Goal: Information Seeking & Learning: Learn about a topic

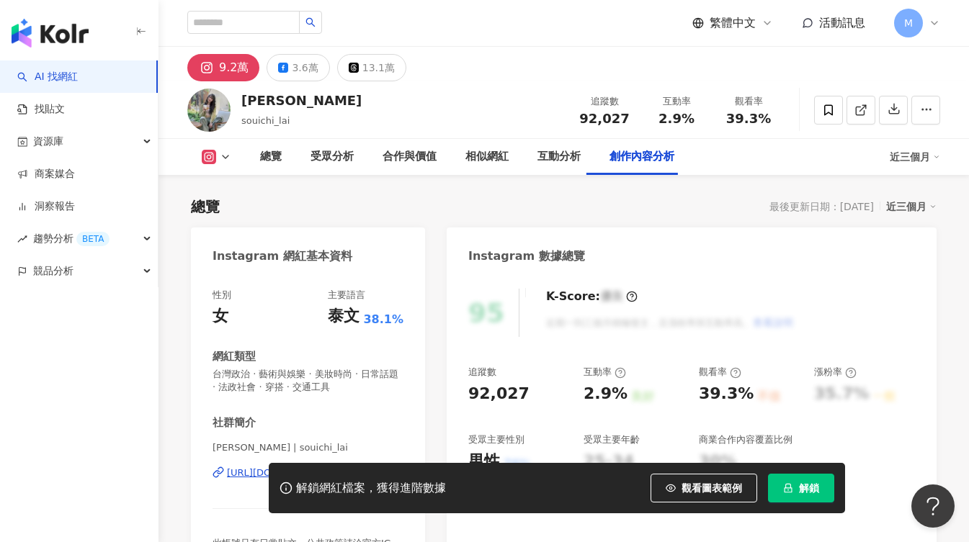
scroll to position [4395, 0]
click at [78, 84] on link "AI 找網紅" at bounding box center [47, 77] width 61 height 14
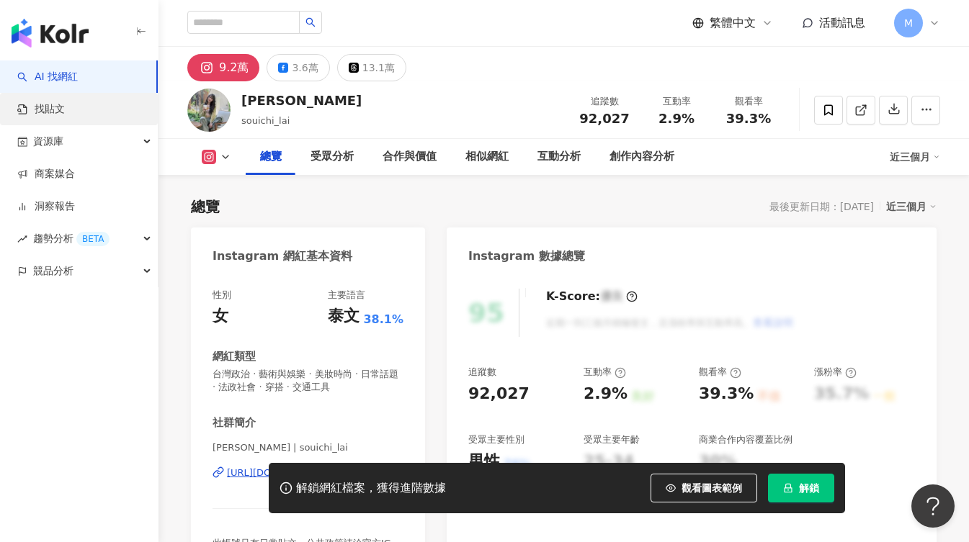
click at [65, 114] on link "找貼文" at bounding box center [41, 109] width 48 height 14
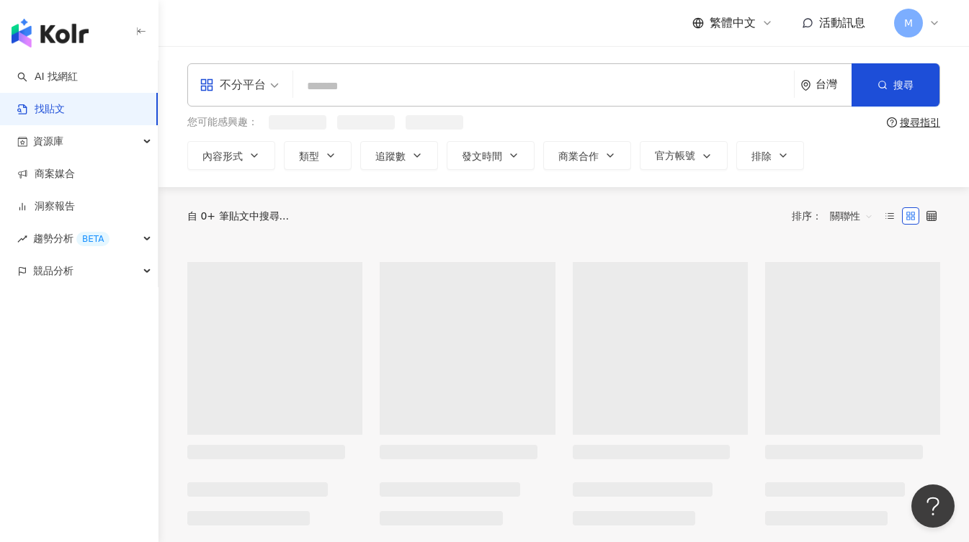
click at [57, 107] on link "找貼文" at bounding box center [41, 109] width 48 height 14
click at [59, 79] on link "AI 找網紅" at bounding box center [47, 77] width 61 height 14
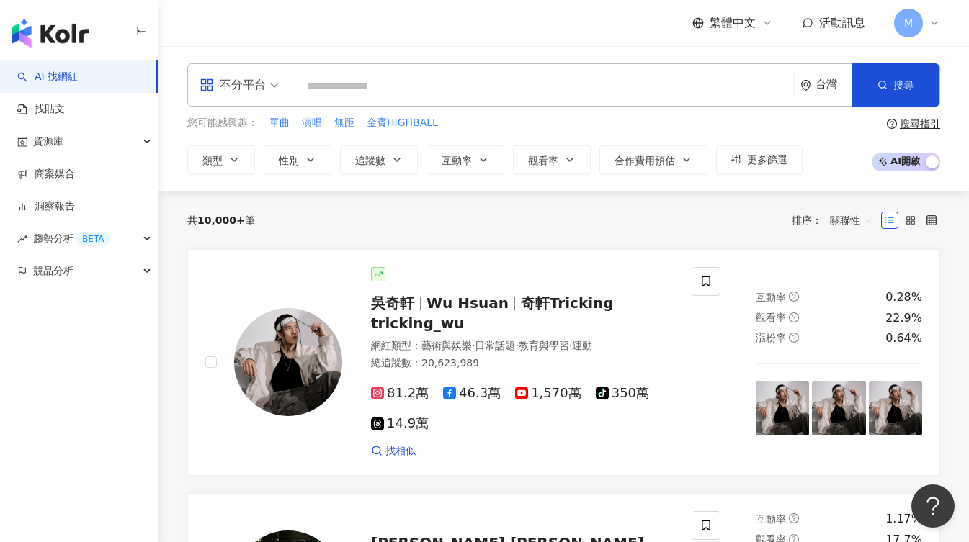
click at [381, 84] on input "search" at bounding box center [543, 86] width 489 height 27
type input "*"
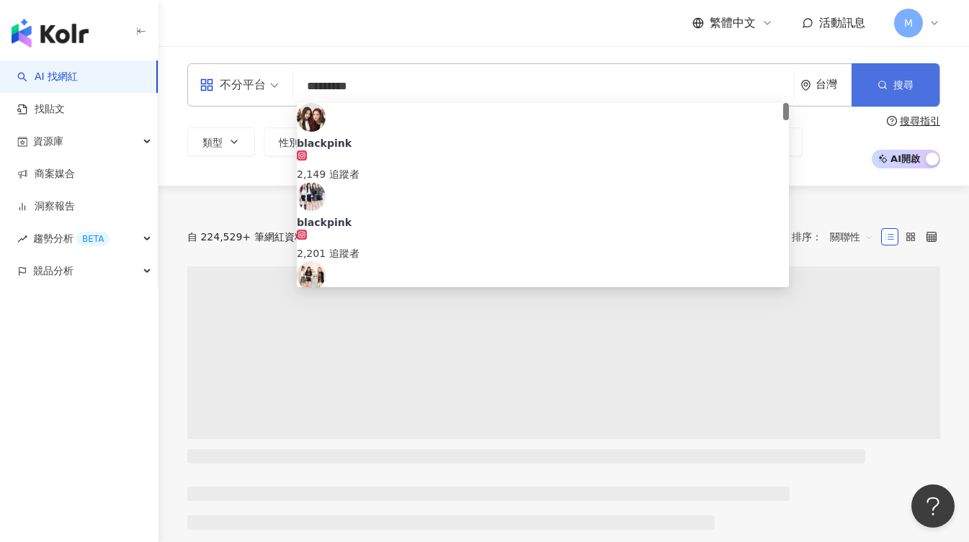
type input "*********"
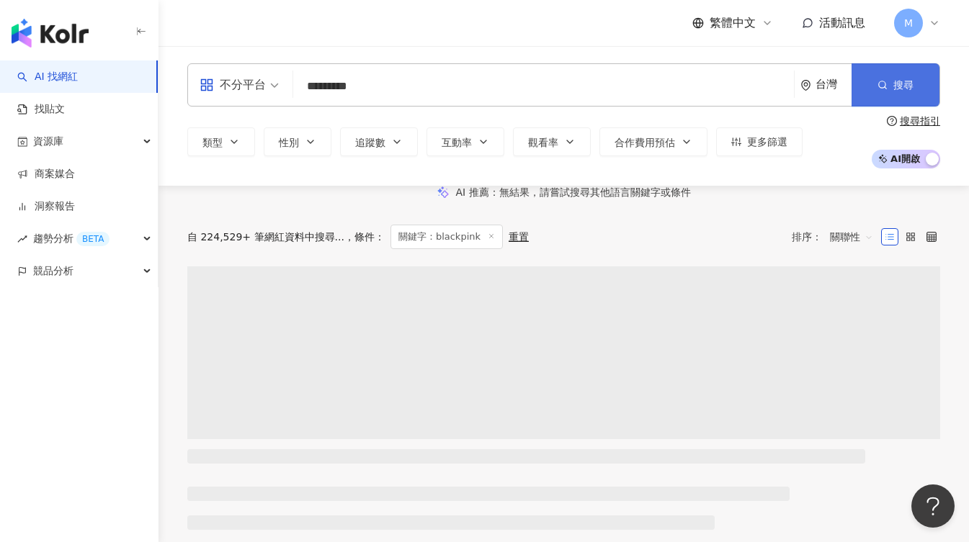
click at [924, 86] on button "搜尋" at bounding box center [896, 84] width 88 height 43
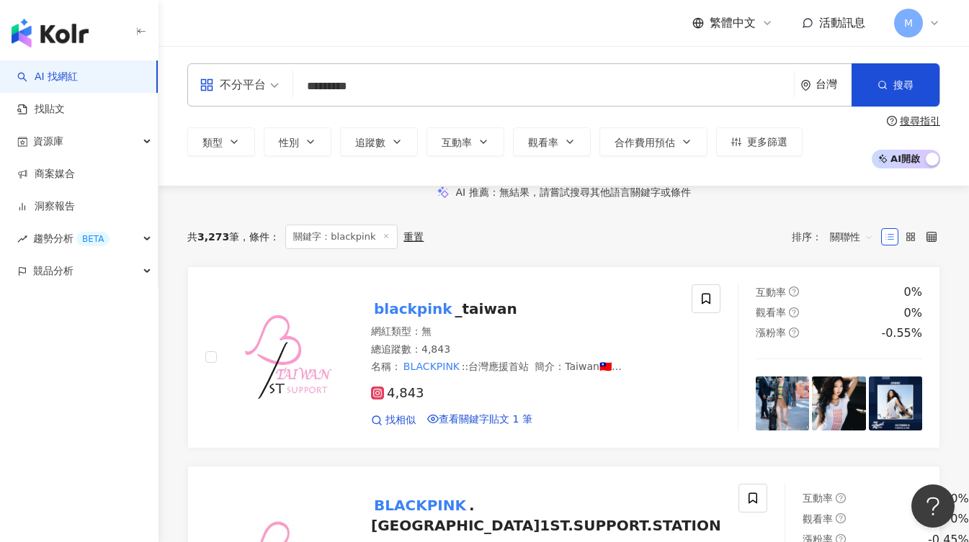
click at [233, 80] on div "不分平台" at bounding box center [233, 84] width 66 height 23
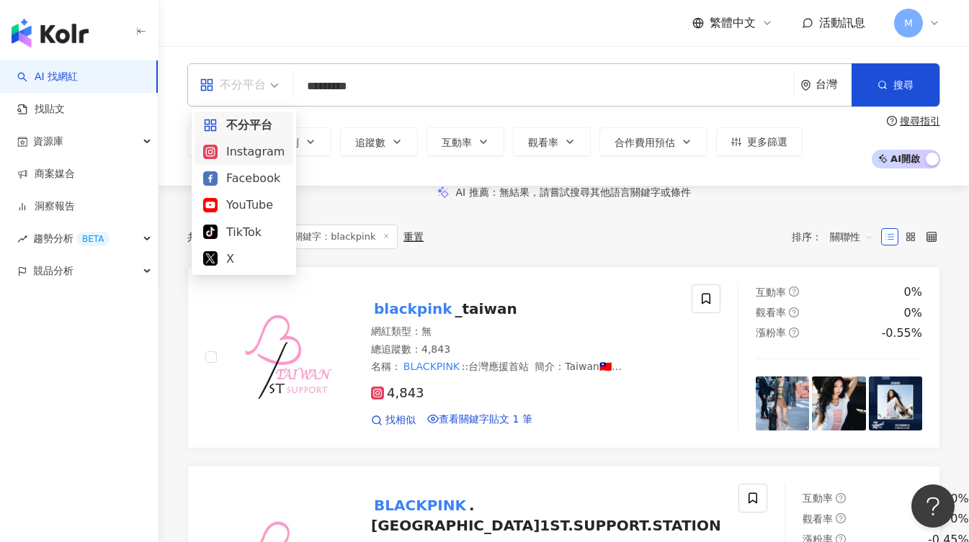
click at [255, 154] on div "Instagram" at bounding box center [243, 152] width 81 height 18
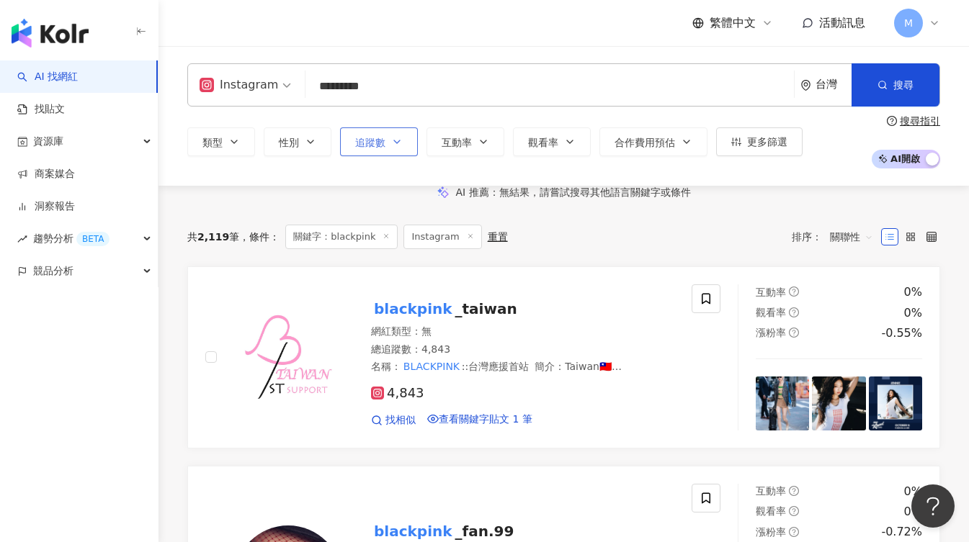
click at [360, 137] on span "追蹤數" at bounding box center [370, 143] width 30 height 12
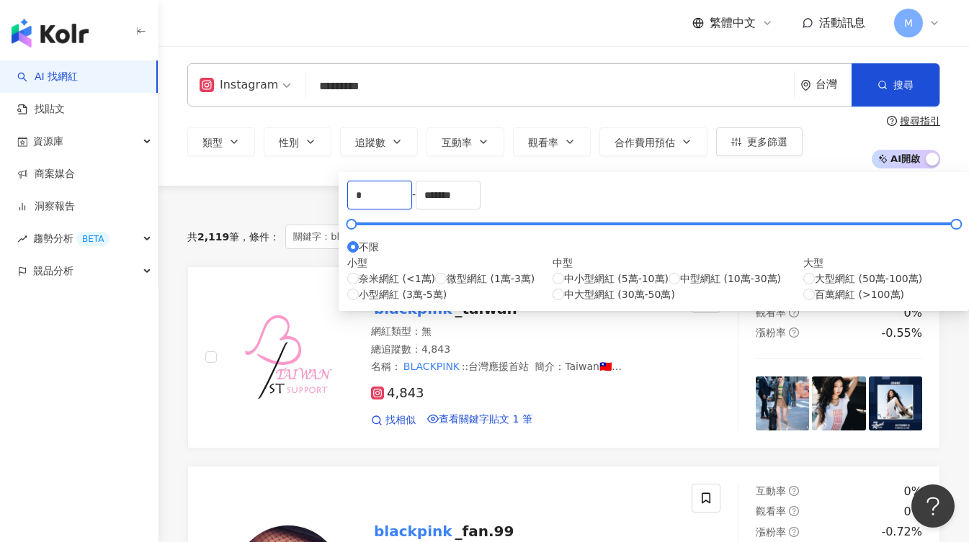
drag, startPoint x: 399, startPoint y: 196, endPoint x: 336, endPoint y: 196, distance: 63.4
type input "****"
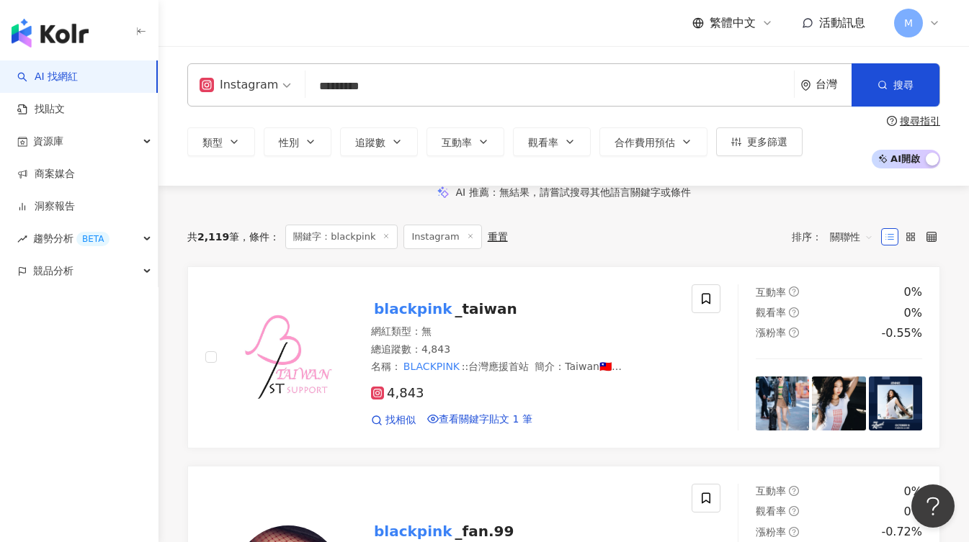
click at [291, 199] on div "AI 推薦 ： 無結果，請嘗試搜尋其他語言關鍵字或條件" at bounding box center [563, 192] width 811 height 13
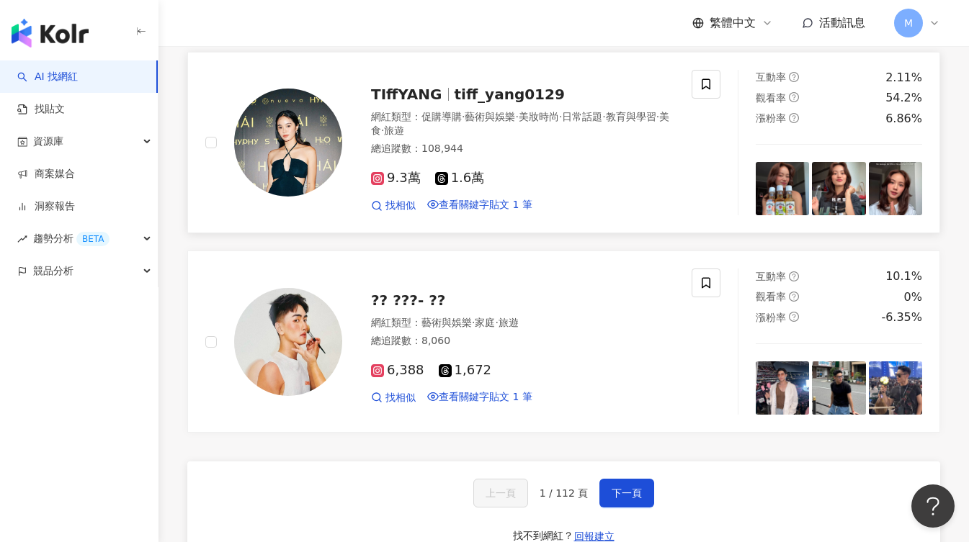
scroll to position [2189, 0]
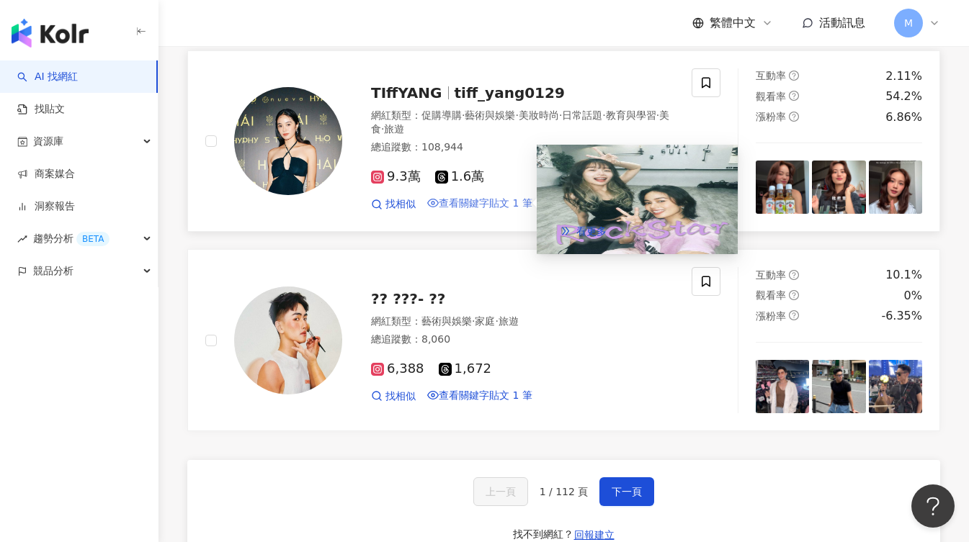
click at [485, 209] on span "查看關鍵字貼文 1 筆" at bounding box center [486, 203] width 94 height 12
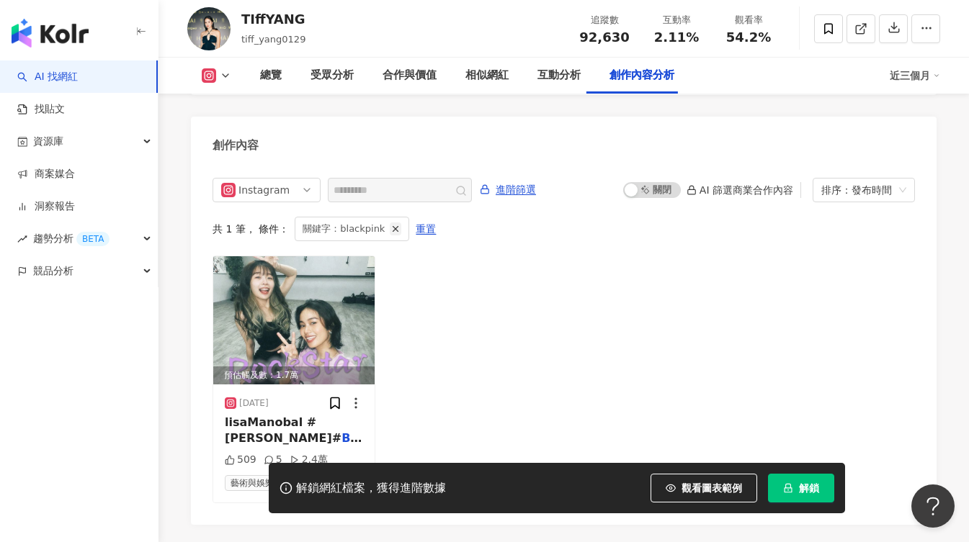
click at [390, 224] on icon "button" at bounding box center [395, 229] width 10 height 10
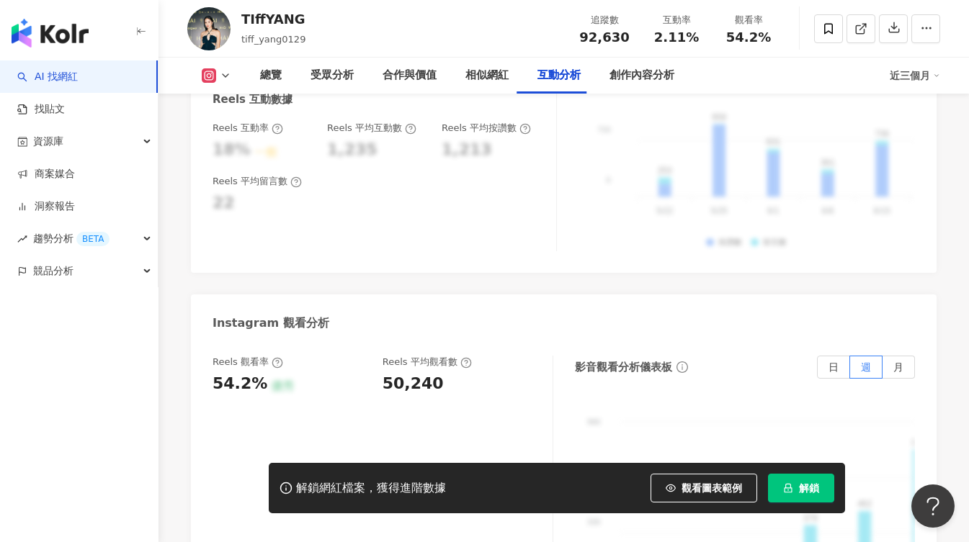
scroll to position [2918, 0]
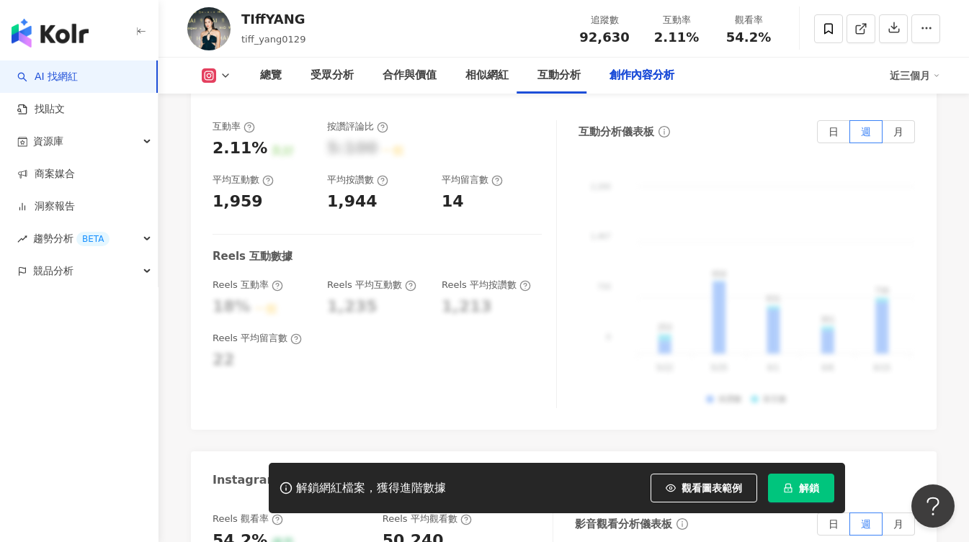
type input "*********"
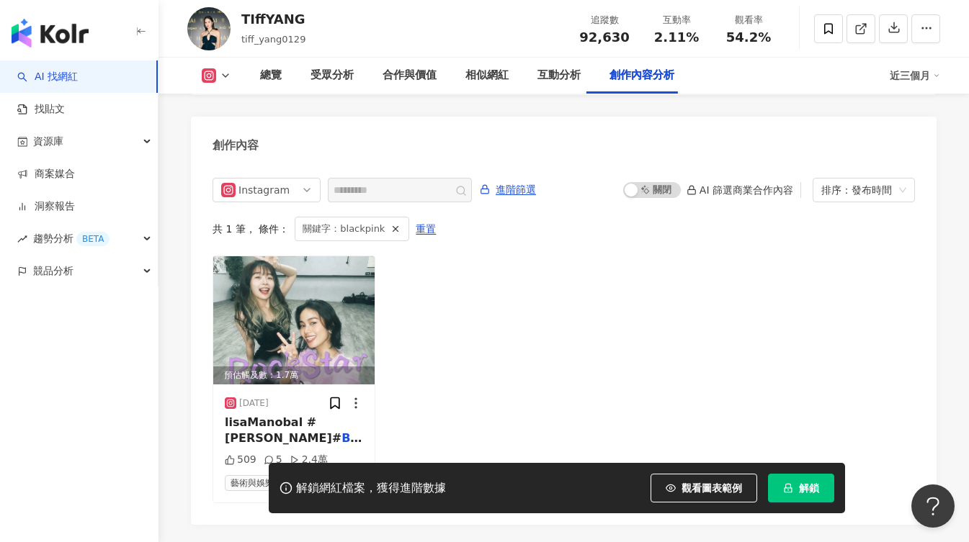
click at [477, 310] on div "預估觸及數：1.7萬 2024/9/22 lisaManobal #라리사마노반# BLACKPINK #블랙핑크 #Lisa 509 5 2.4萬 藝術與娛樂" at bounding box center [564, 380] width 702 height 248
